Goal: Transaction & Acquisition: Purchase product/service

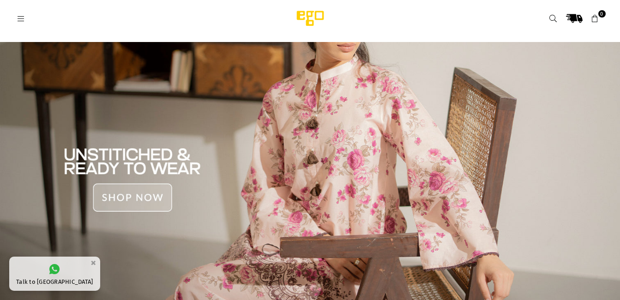
click at [19, 15] on icon at bounding box center [21, 19] width 8 height 8
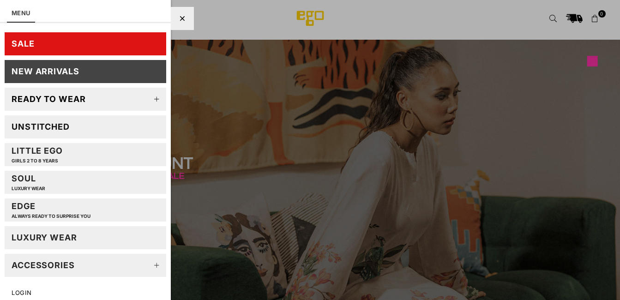
click at [54, 97] on div "Ready to wear" at bounding box center [49, 99] width 74 height 11
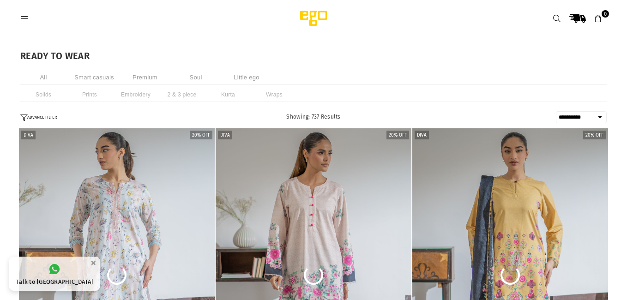
select select "**********"
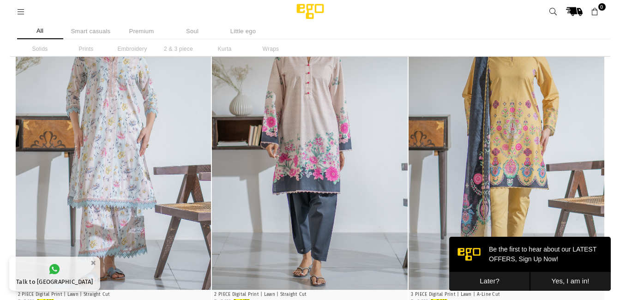
scroll to position [92, 0]
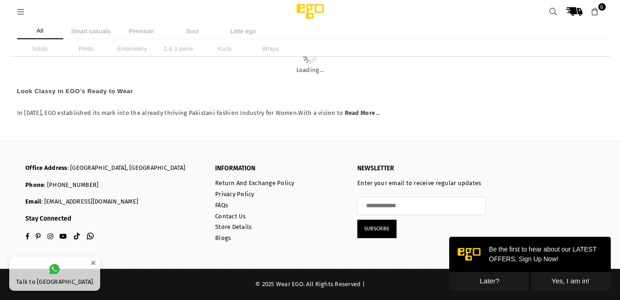
scroll to position [3712, 0]
click at [495, 279] on button "Later?" at bounding box center [489, 281] width 81 height 19
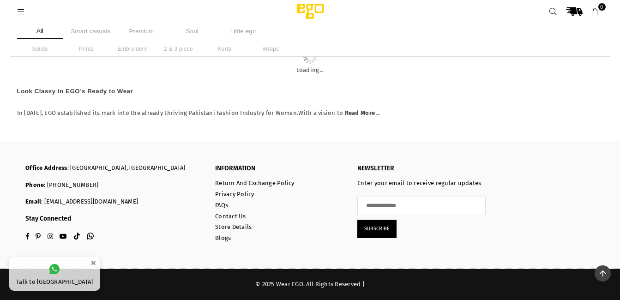
scroll to position [13704, 0]
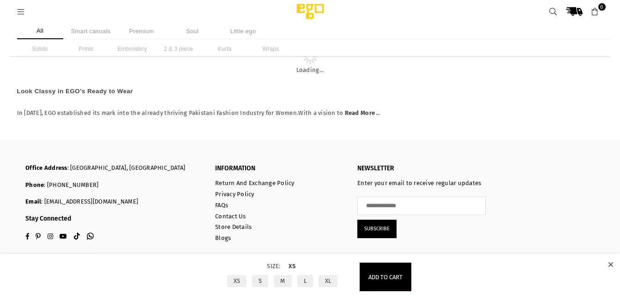
click at [259, 281] on label "S" at bounding box center [260, 281] width 18 height 14
click at [375, 277] on span "Add to cart" at bounding box center [385, 277] width 34 height 7
click at [381, 272] on button "Add to cart" at bounding box center [386, 277] width 52 height 29
click at [612, 262] on icon at bounding box center [610, 264] width 5 height 7
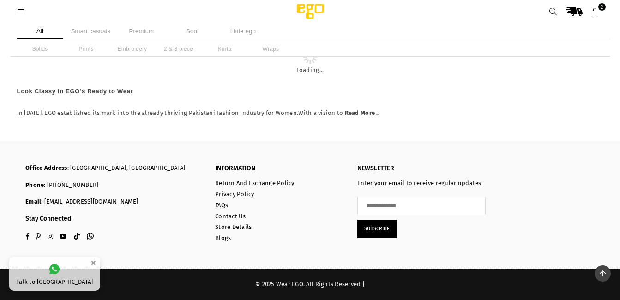
scroll to position [14424, 0]
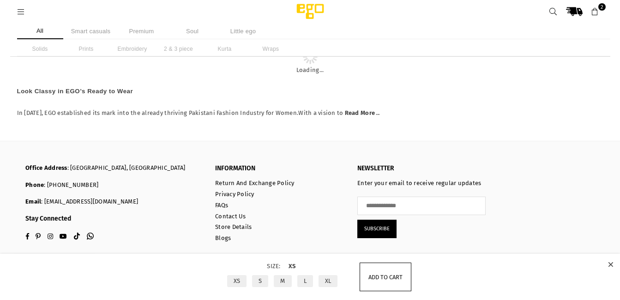
click at [386, 277] on span "Add to cart" at bounding box center [385, 277] width 34 height 7
click at [611, 264] on icon at bounding box center [610, 264] width 5 height 7
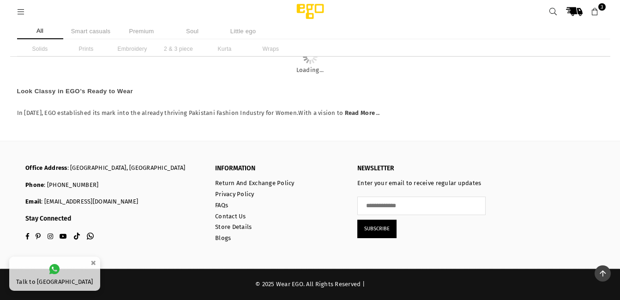
scroll to position [18519, 0]
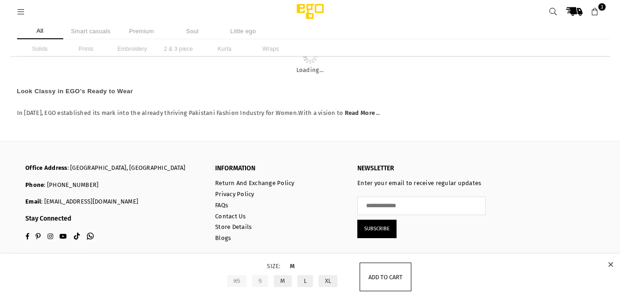
click at [380, 278] on span "Add to cart" at bounding box center [385, 277] width 34 height 7
click at [610, 265] on icon at bounding box center [610, 264] width 5 height 7
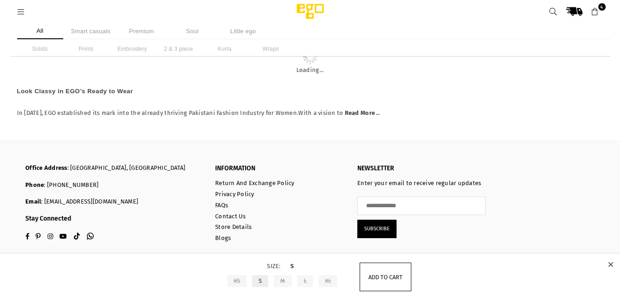
click at [373, 281] on button "Add to cart" at bounding box center [386, 277] width 52 height 29
click at [612, 262] on icon at bounding box center [610, 264] width 5 height 7
